Goal: Connect with others: Connect with others

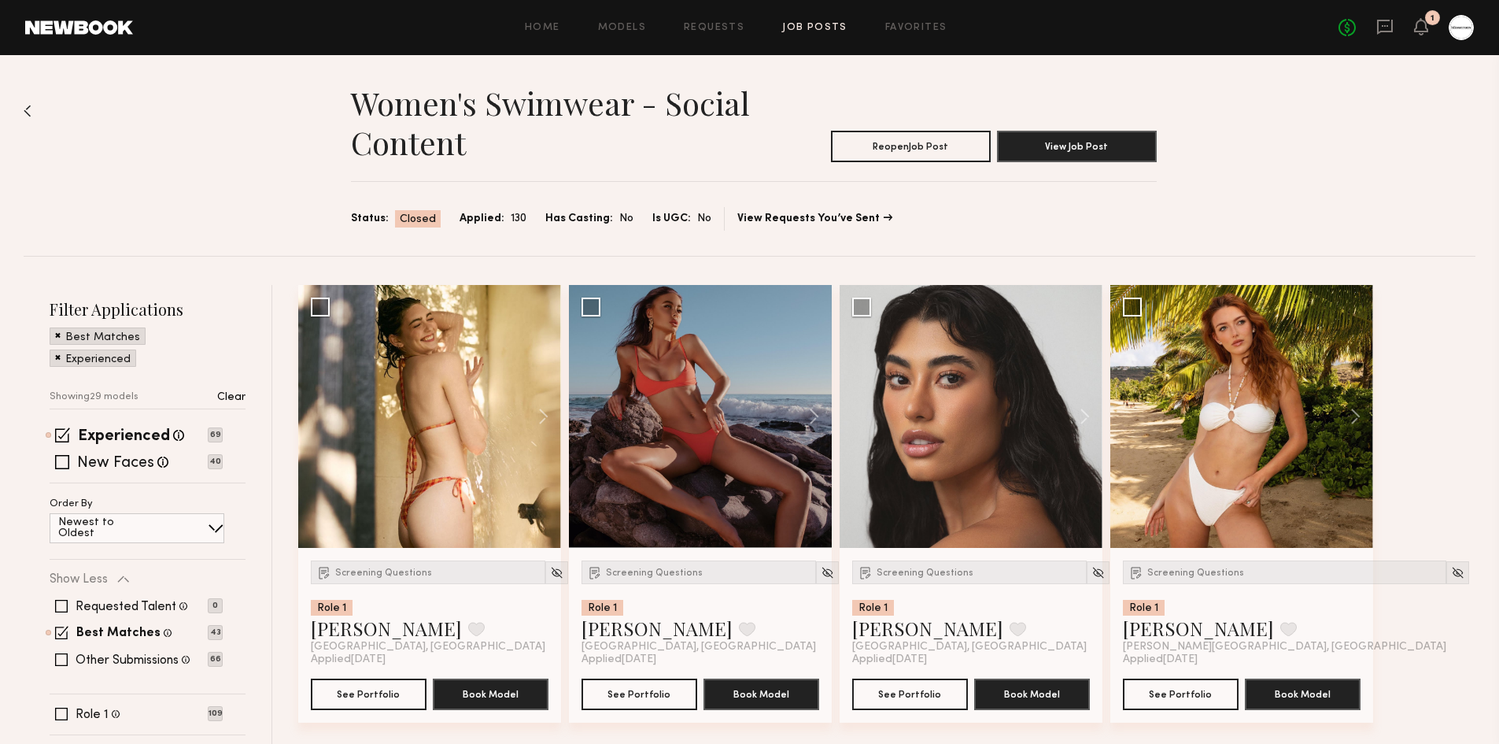
click at [815, 27] on link "Job Posts" at bounding box center [814, 28] width 65 height 10
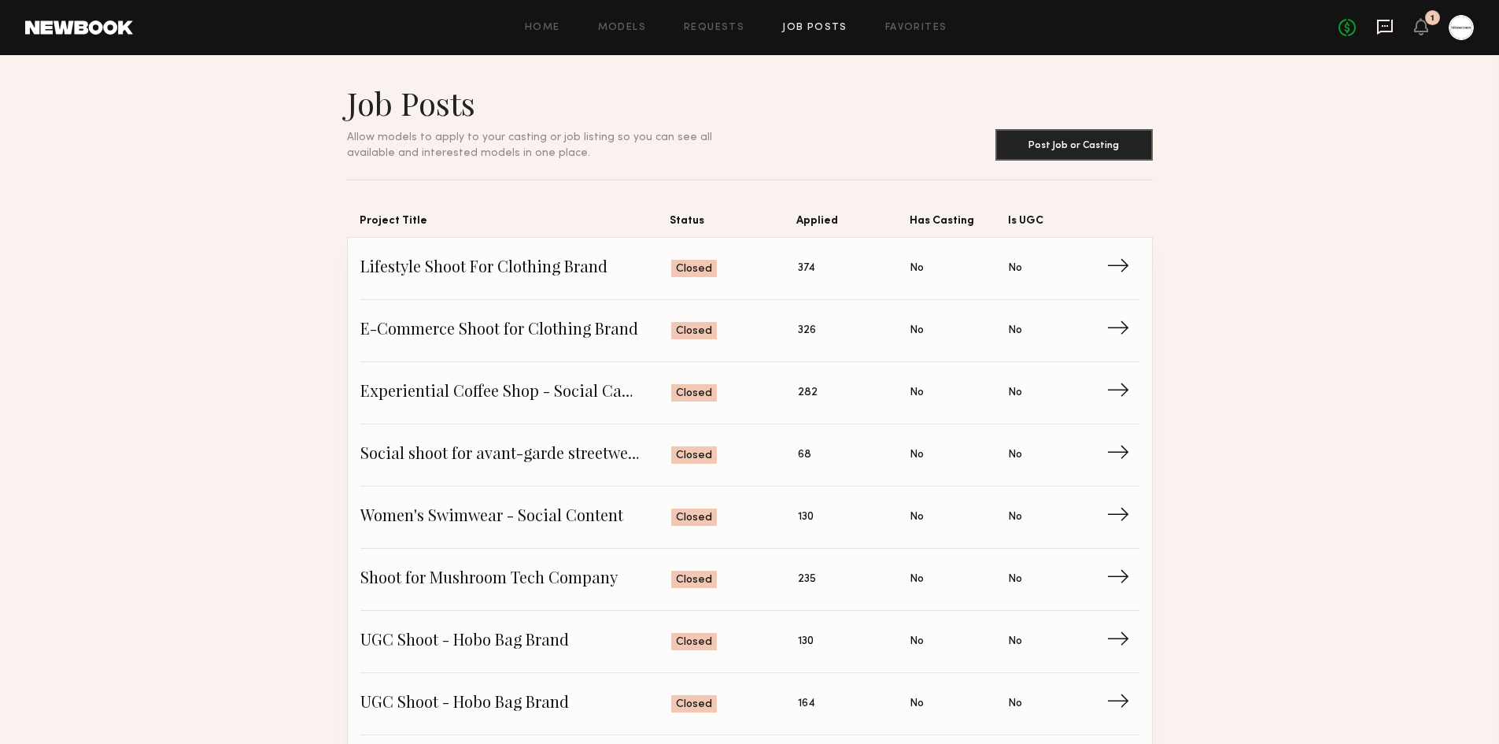
click at [1381, 24] on icon at bounding box center [1385, 26] width 17 height 17
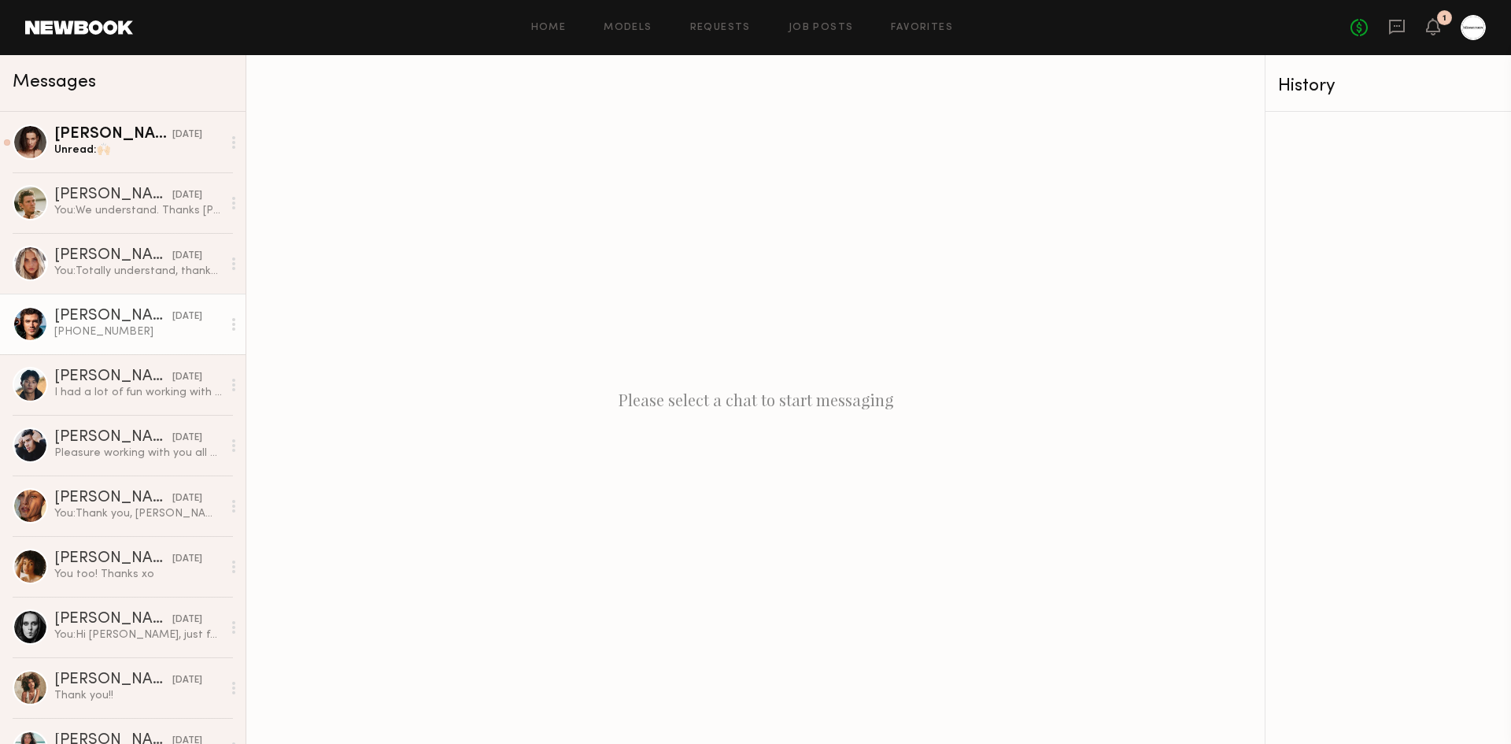
click at [117, 326] on div "[PHONE_NUMBER]" at bounding box center [138, 331] width 168 height 15
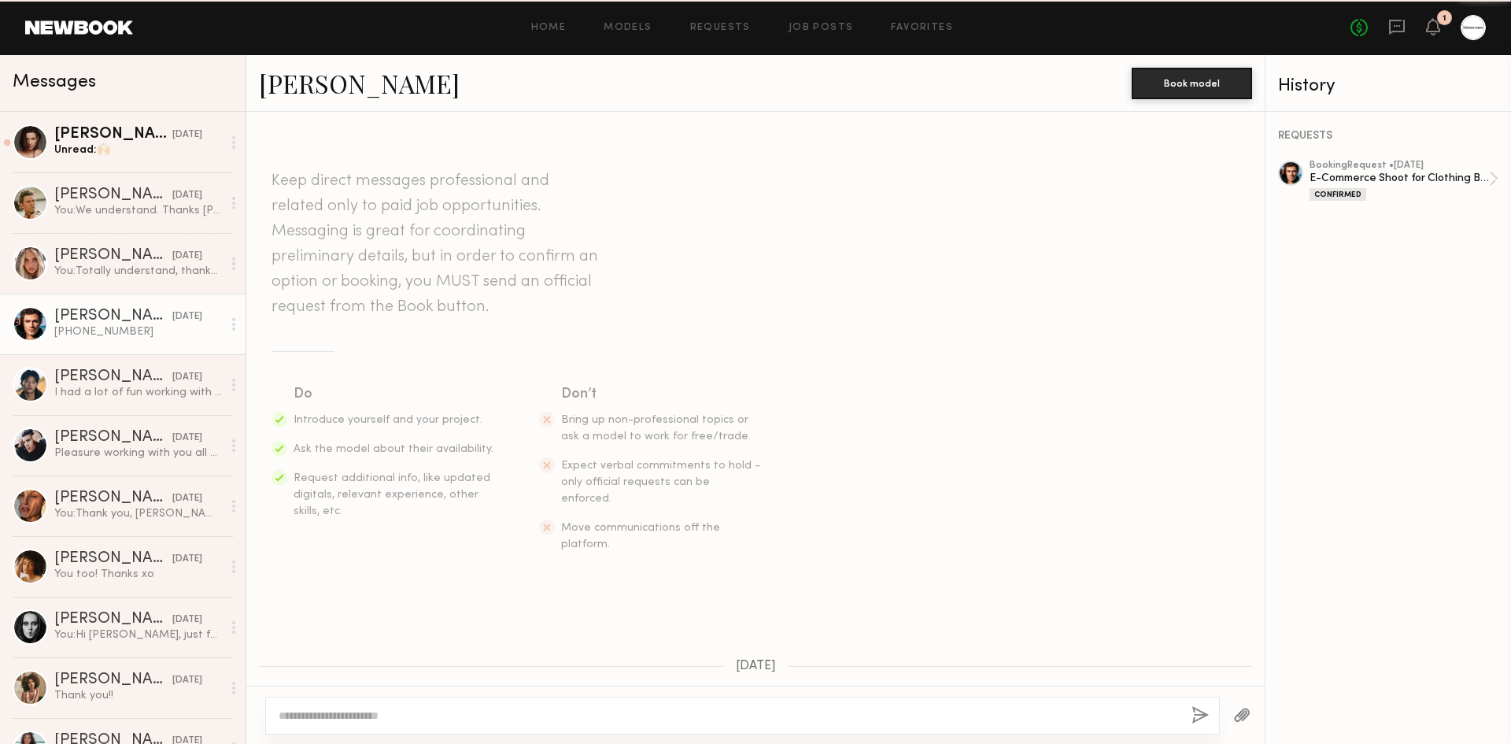
scroll to position [1164, 0]
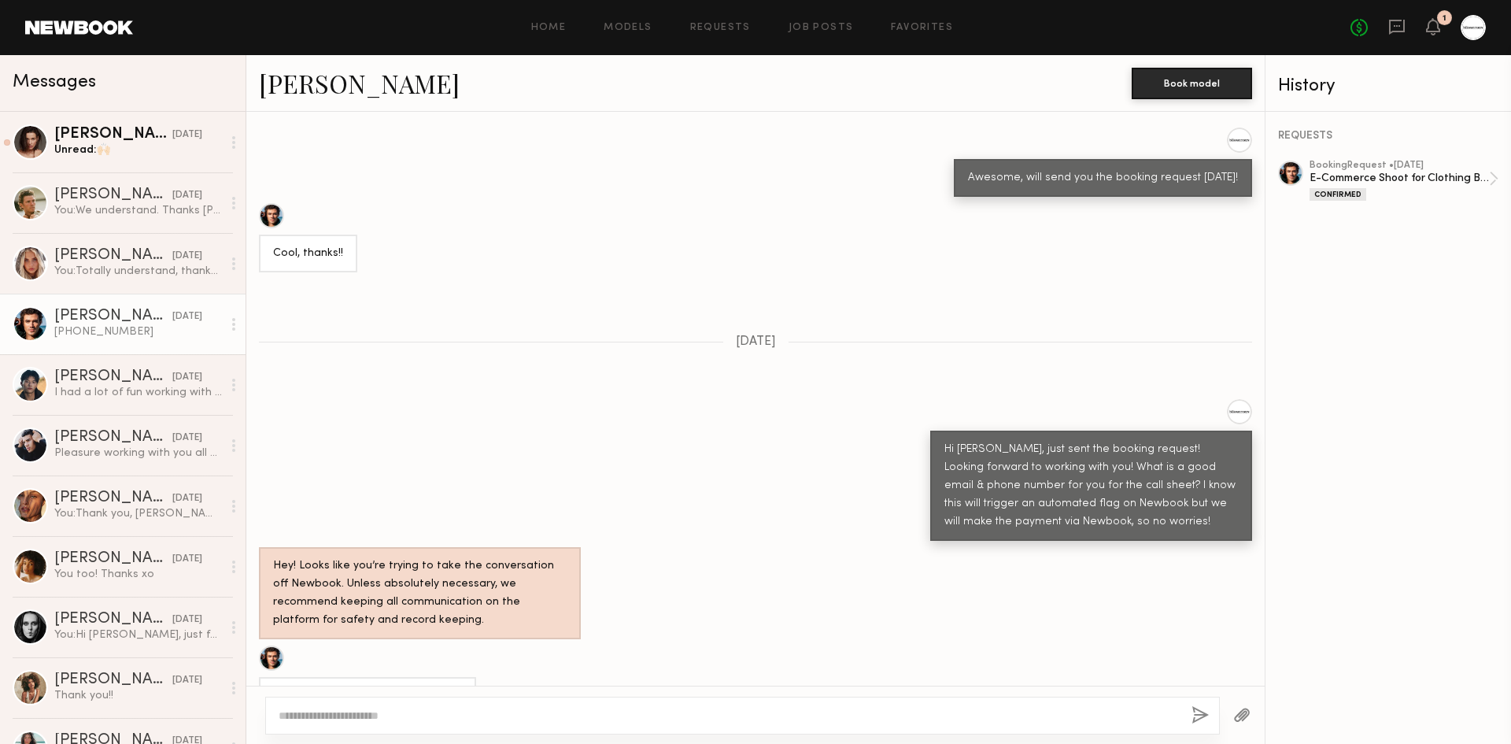
click at [333, 80] on link "[PERSON_NAME]" at bounding box center [359, 83] width 201 height 34
click at [108, 157] on div "Unread: 🙌🏻" at bounding box center [138, 149] width 168 height 15
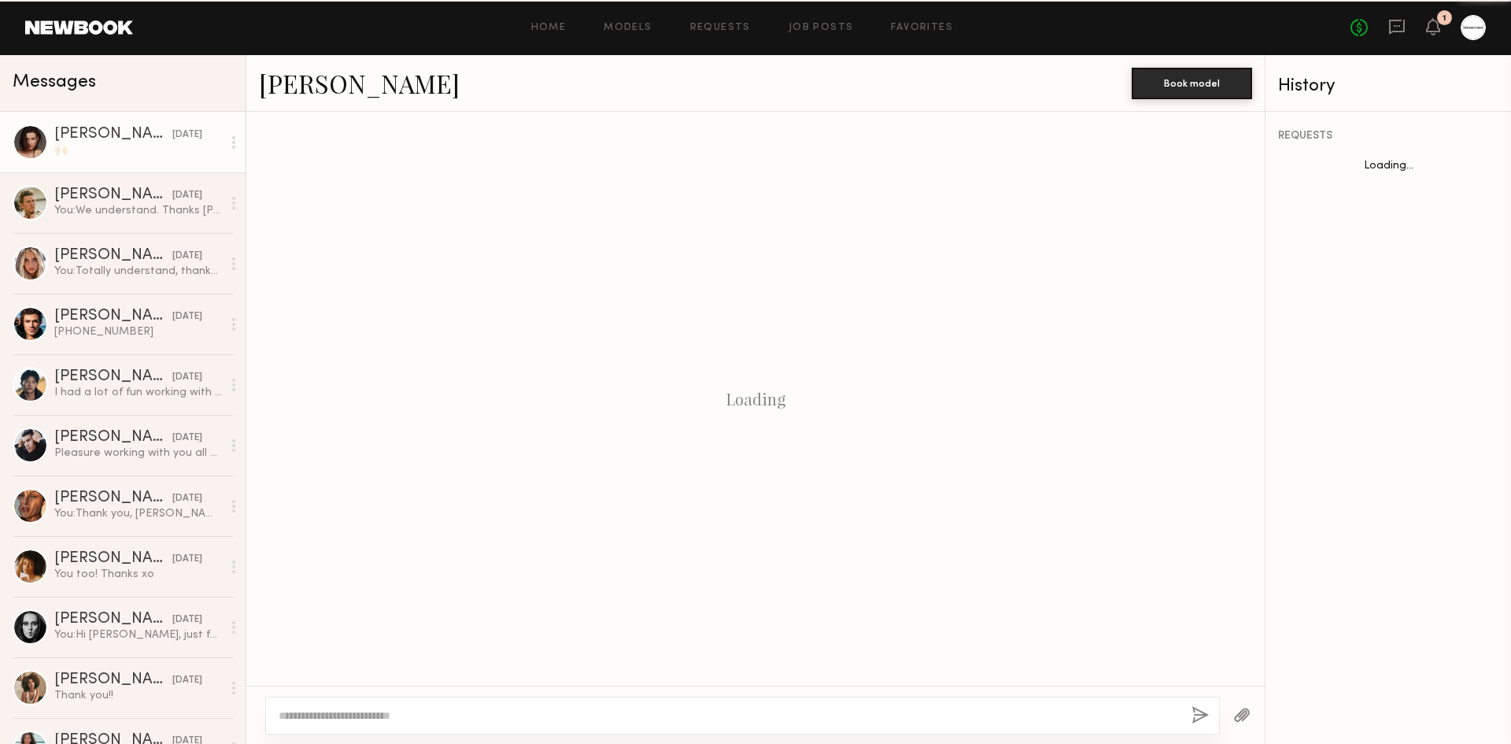
scroll to position [1868, 0]
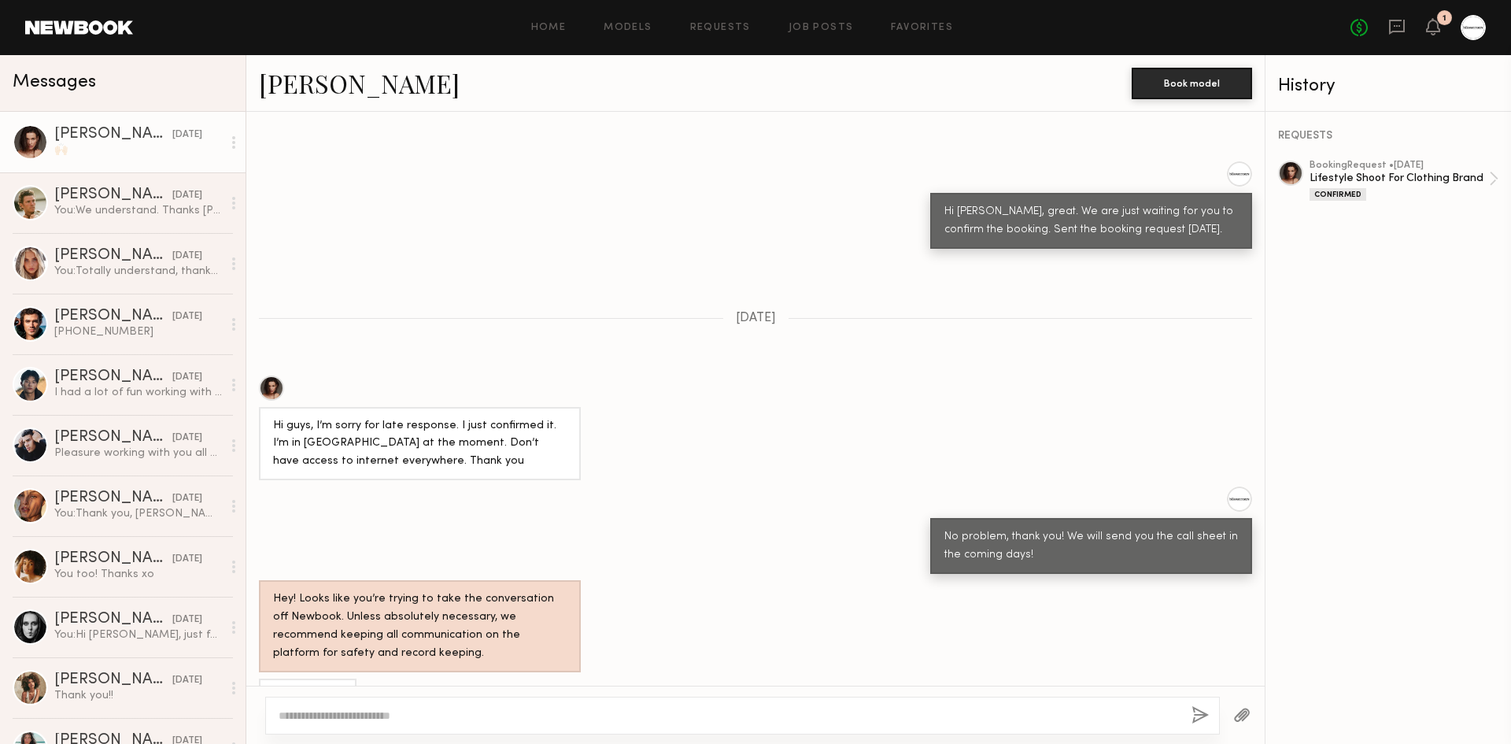
click at [1318, 90] on div "History" at bounding box center [1388, 86] width 220 height 18
click at [308, 88] on link "[PERSON_NAME]" at bounding box center [359, 83] width 201 height 34
